Goal: Find specific page/section: Find specific page/section

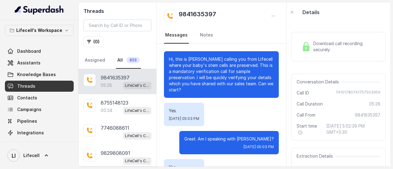
scroll to position [1631, 0]
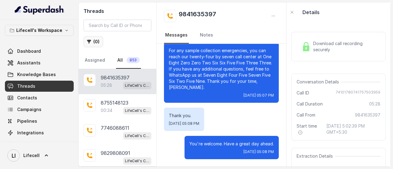
click at [95, 42] on button "( 0 )" at bounding box center [94, 41] width 20 height 11
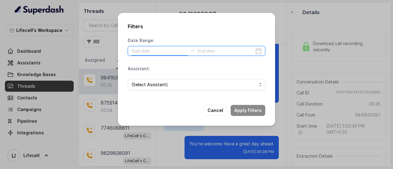
click at [148, 50] on input at bounding box center [160, 51] width 57 height 7
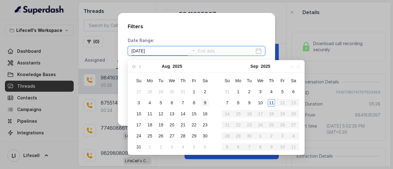
type input "[DATE]"
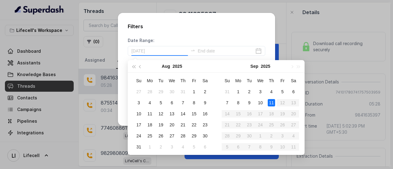
click at [271, 104] on div "11" at bounding box center [271, 102] width 7 height 7
type input "[DATE]"
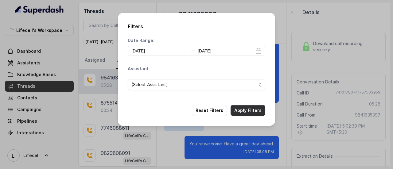
click at [250, 111] on button "Apply Filters" at bounding box center [248, 110] width 35 height 11
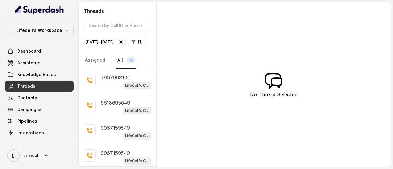
click at [122, 41] on icon "button" at bounding box center [121, 42] width 2 height 2
